Goal: Information Seeking & Learning: Learn about a topic

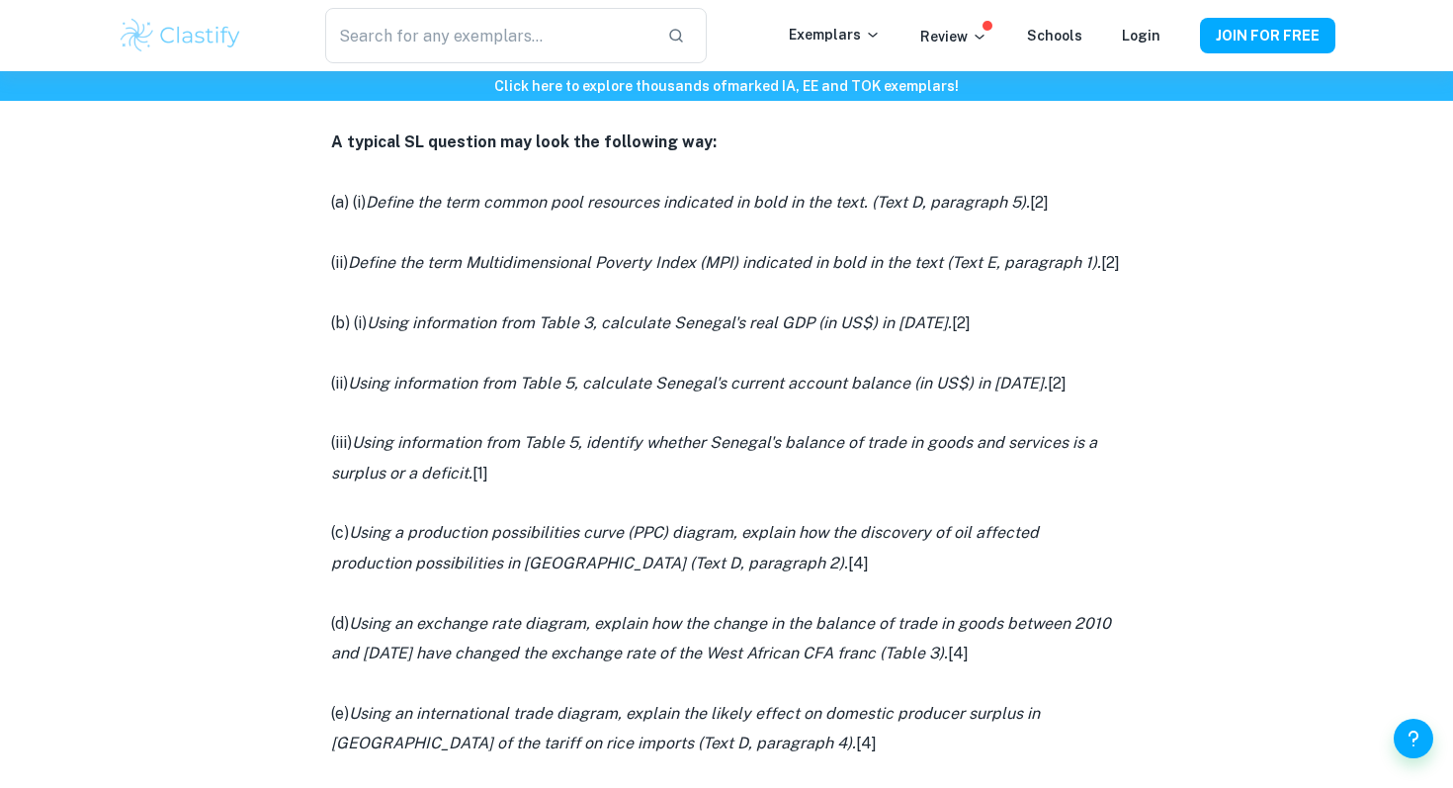
scroll to position [1252, 0]
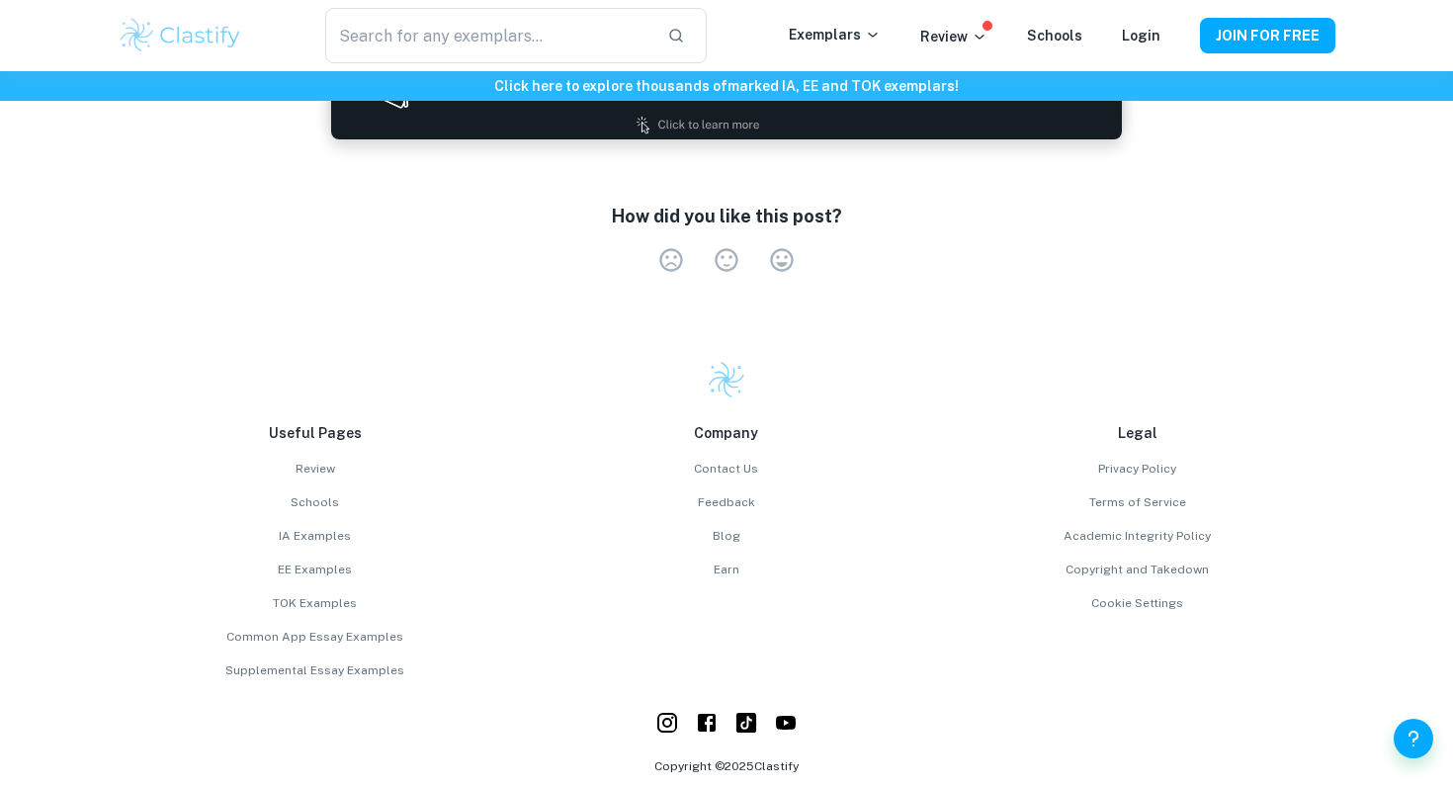
scroll to position [2738, 0]
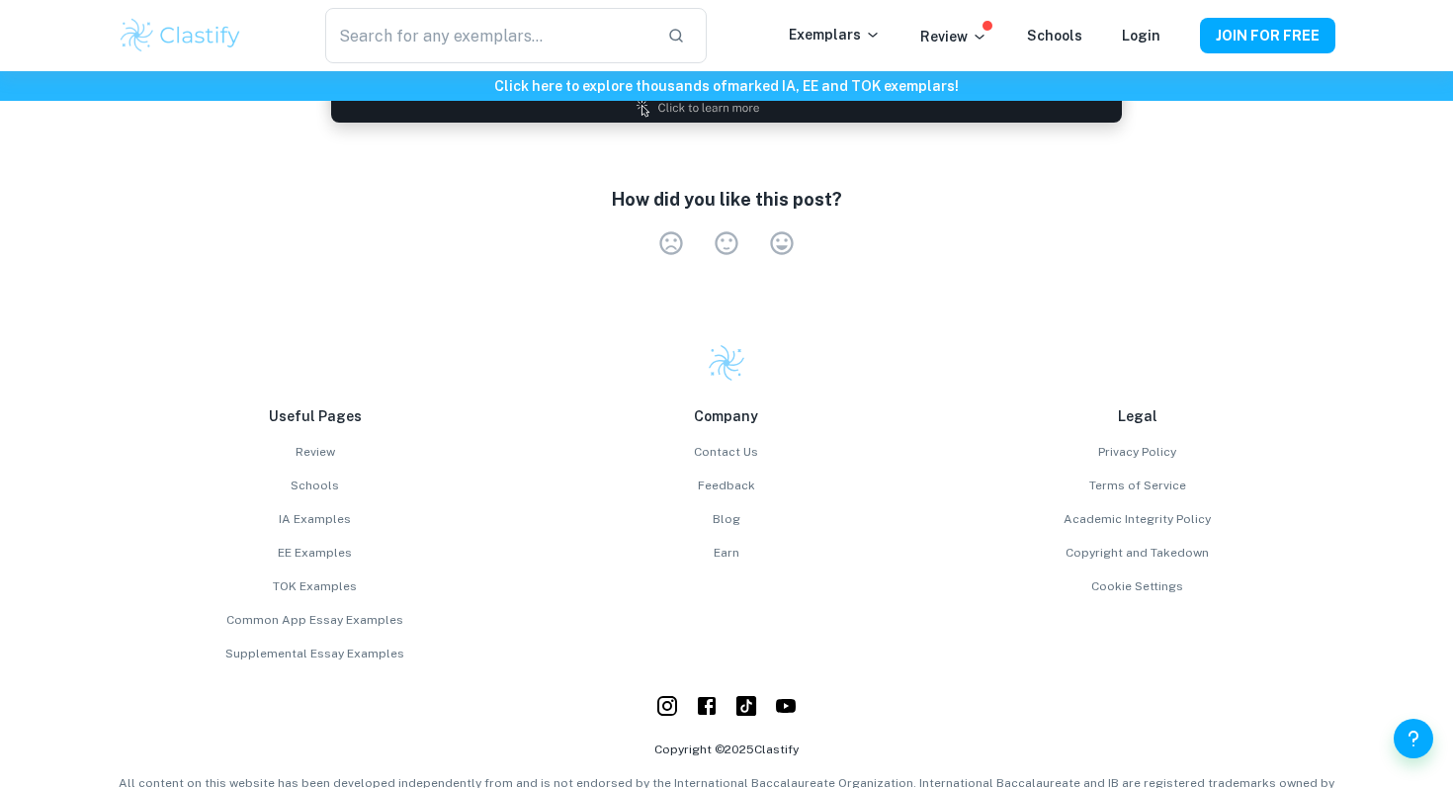
click at [193, 33] on img at bounding box center [181, 36] width 126 height 40
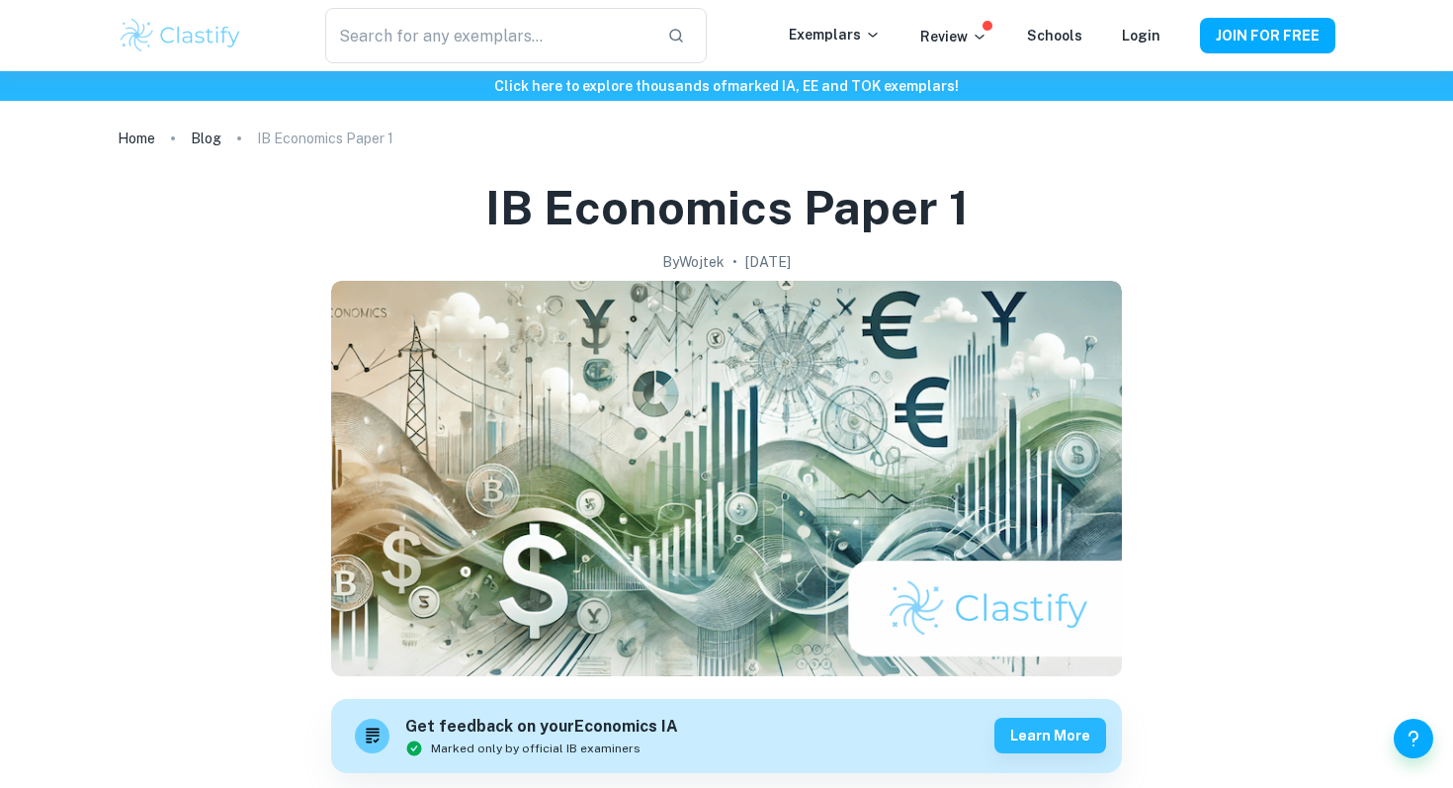
scroll to position [3, 0]
